Goal: Find specific page/section: Find specific page/section

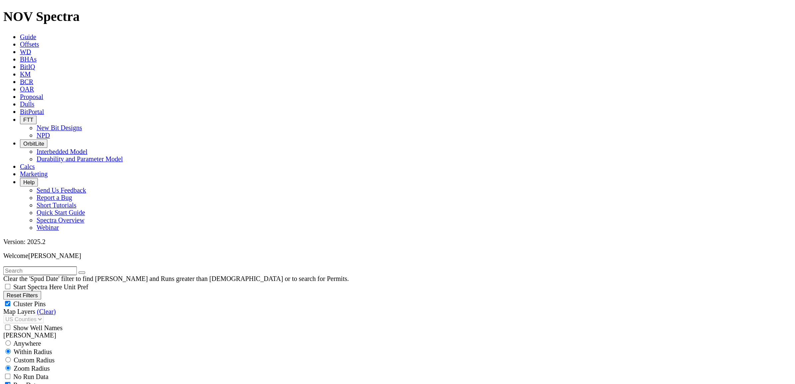
scroll to position [565, 0]
click at [31, 33] on span "Offsets" at bounding box center [23, 36] width 15 height 6
click at [16, 80] on icon at bounding box center [16, 83] width 0 height 6
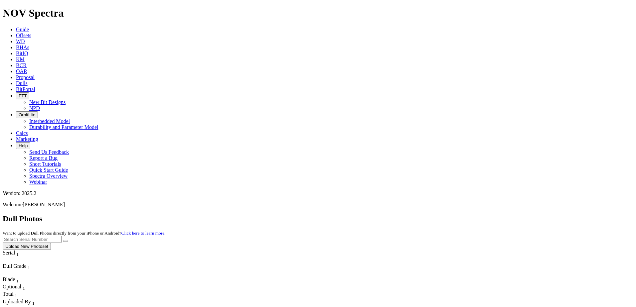
click at [62, 236] on input "text" at bounding box center [32, 239] width 59 height 7
paste input "A304351"
click at [66, 241] on icon "submit" at bounding box center [66, 241] width 0 height 0
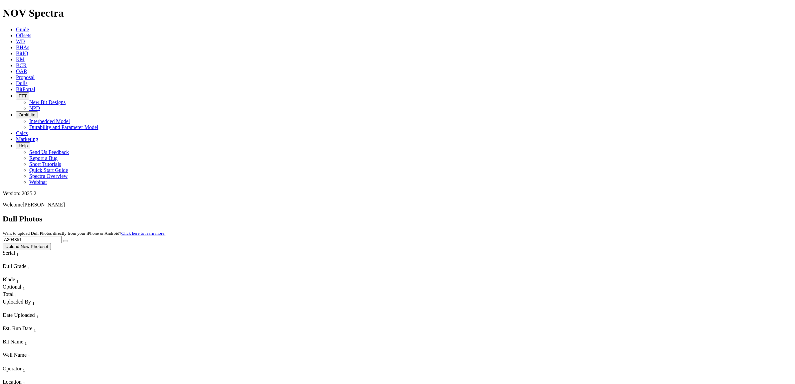
click at [62, 236] on input "A304351" at bounding box center [32, 239] width 59 height 7
paste input "153"
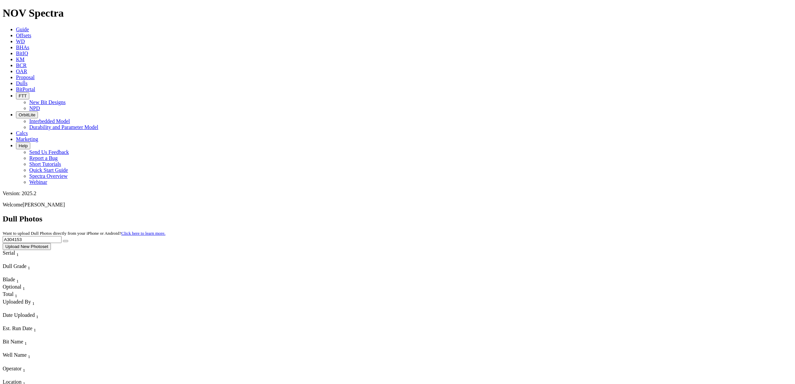
click at [66, 241] on icon "submit" at bounding box center [66, 241] width 0 height 0
click at [62, 236] on input "A304153" at bounding box center [32, 239] width 59 height 7
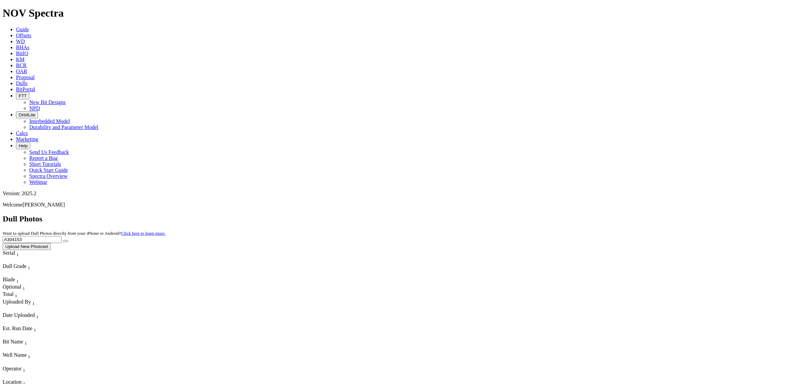
click at [62, 236] on input "A304153" at bounding box center [32, 239] width 59 height 7
paste input "283631"
type input "A283631"
click at [68, 240] on button "submit" at bounding box center [65, 241] width 5 height 2
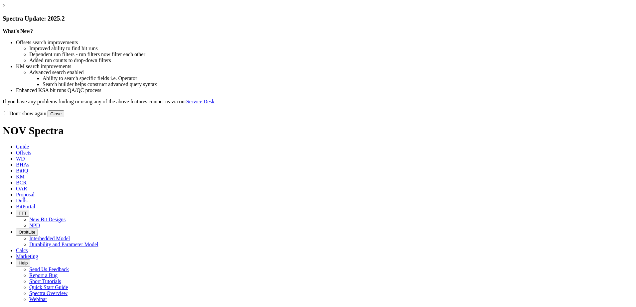
click at [64, 117] on button "Close" at bounding box center [56, 113] width 17 height 7
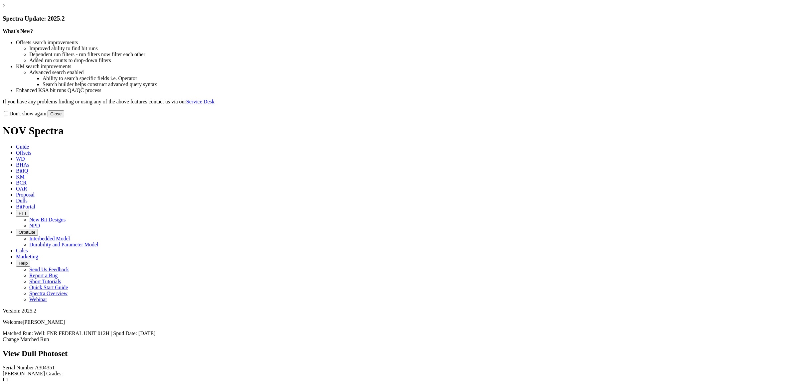
click at [64, 117] on button "Close" at bounding box center [56, 113] width 17 height 7
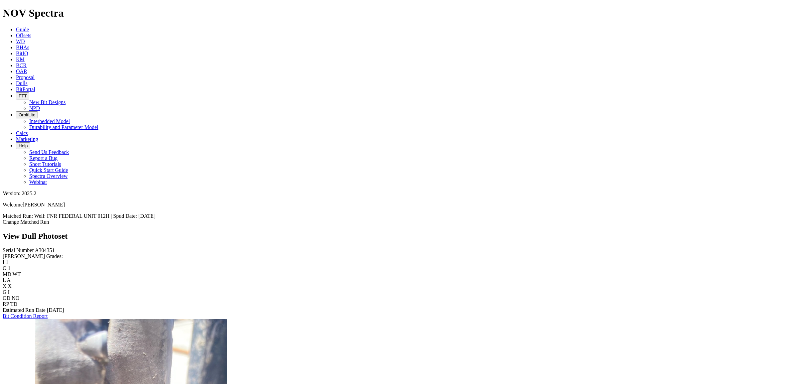
scroll to position [1414, 0]
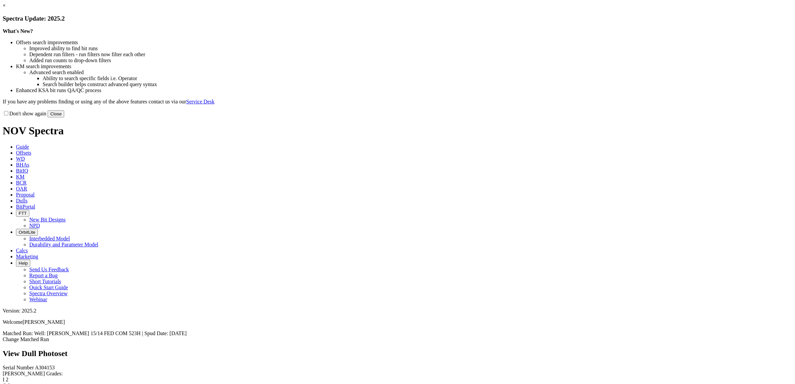
click at [64, 117] on button "Close" at bounding box center [56, 113] width 17 height 7
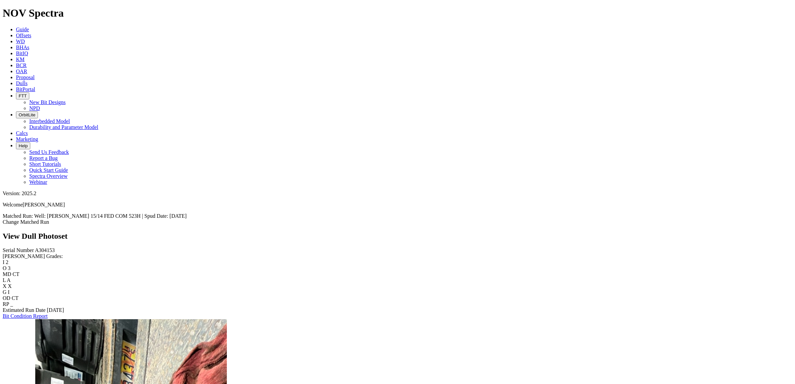
scroll to position [818, 0]
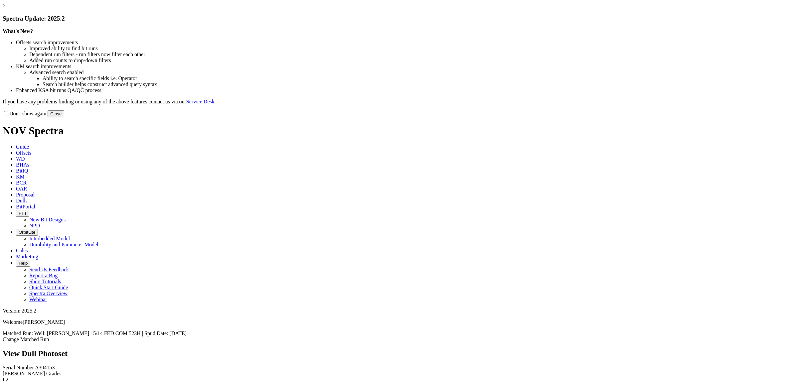
click at [64, 117] on button "Close" at bounding box center [56, 113] width 17 height 7
